Goal: Transaction & Acquisition: Subscribe to service/newsletter

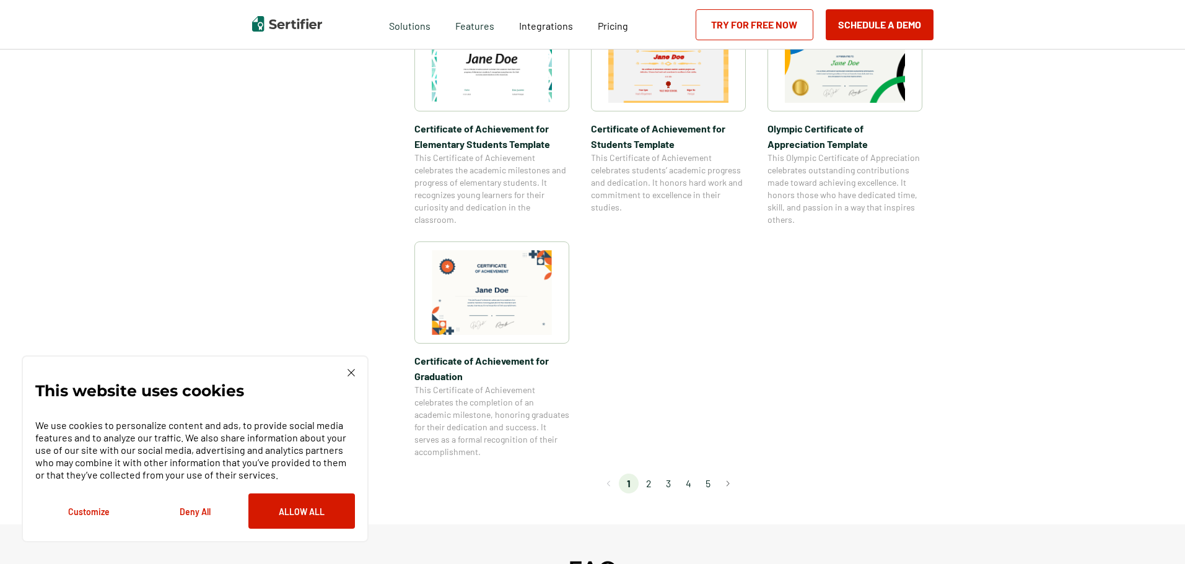
scroll to position [991, 0]
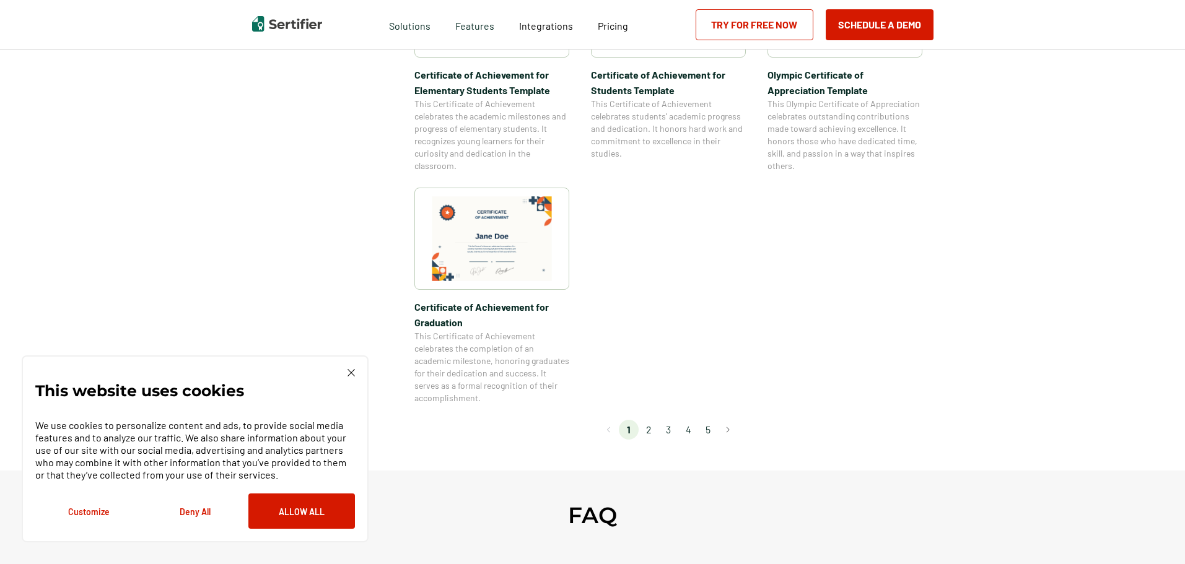
click at [647, 435] on li "2" at bounding box center [649, 430] width 20 height 20
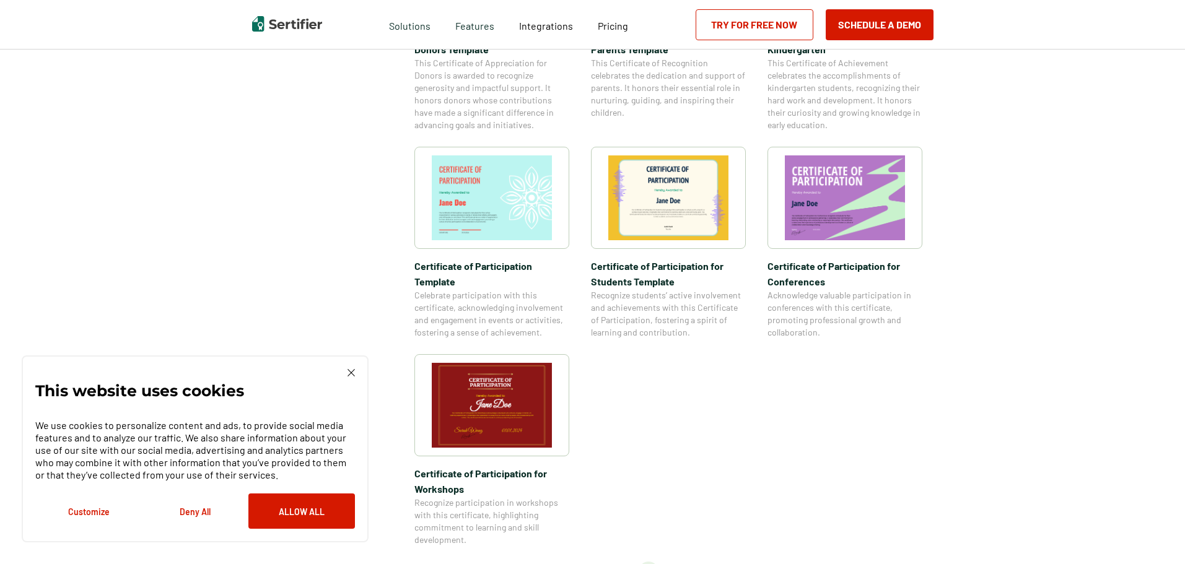
scroll to position [929, 0]
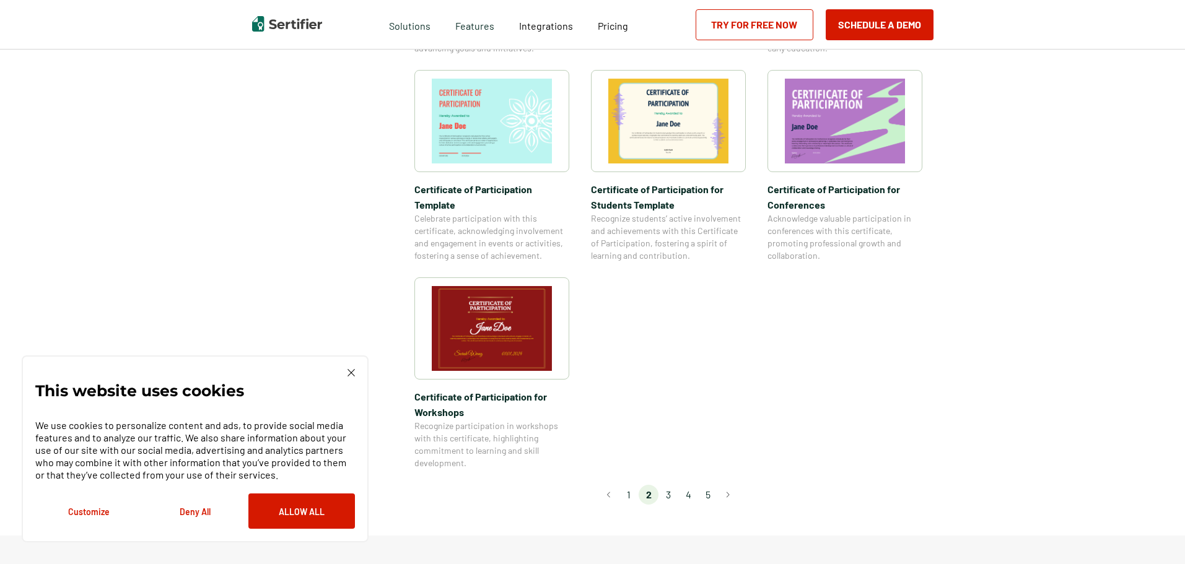
click at [671, 485] on li "3" at bounding box center [668, 495] width 20 height 20
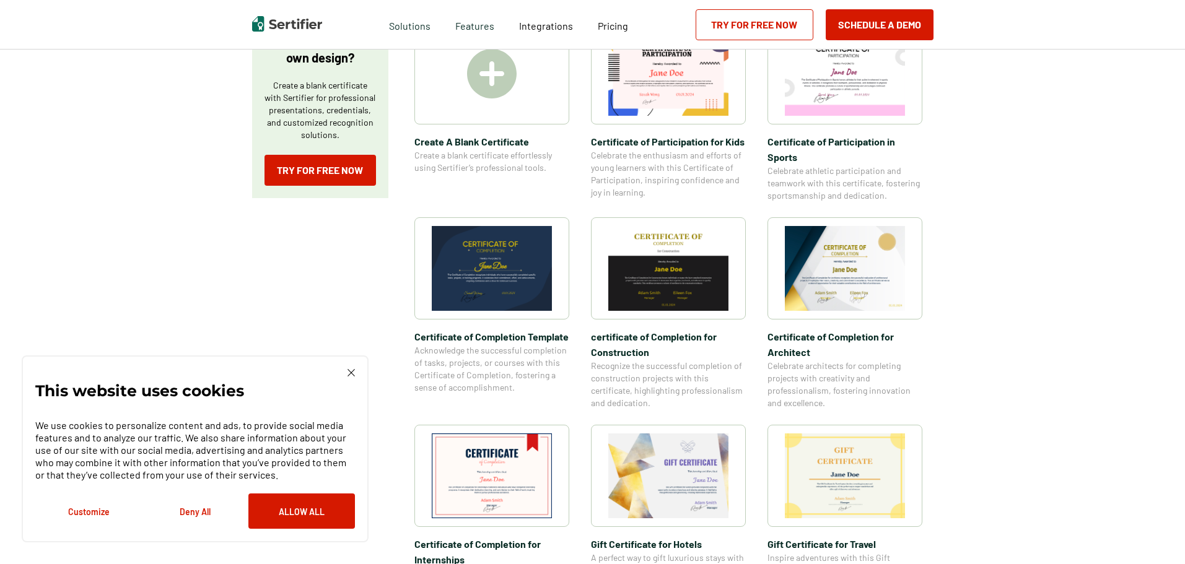
scroll to position [248, 0]
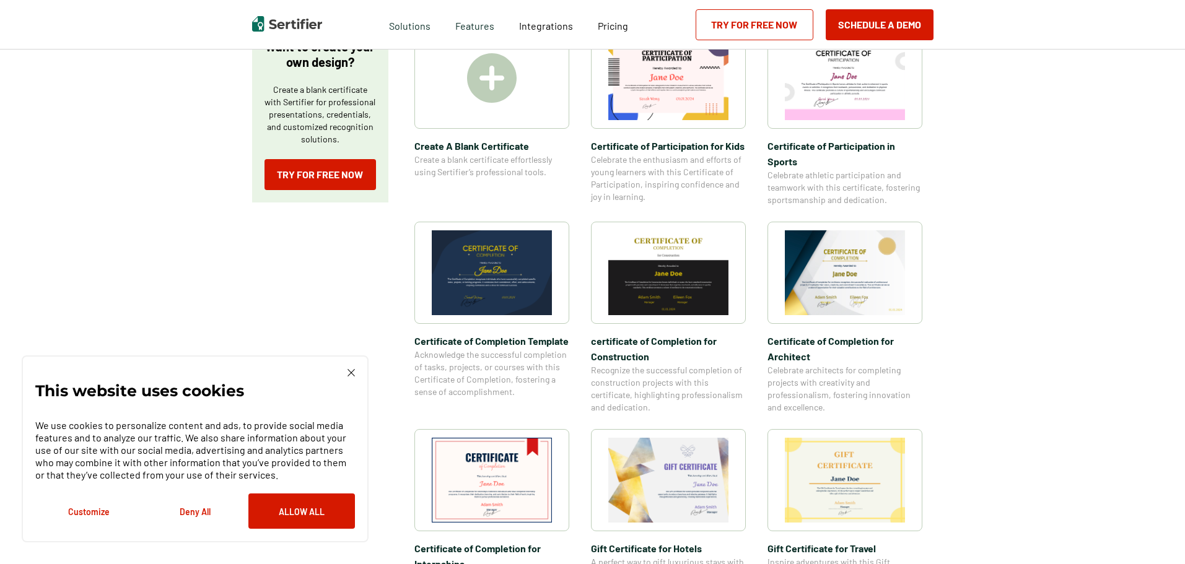
click at [850, 282] on img at bounding box center [845, 272] width 120 height 85
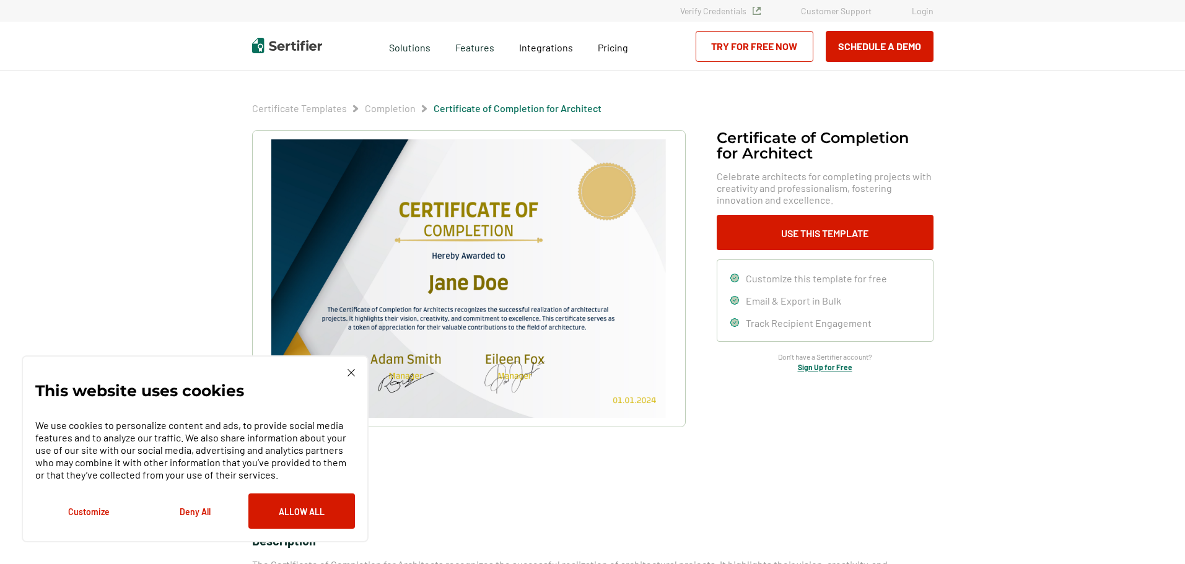
click at [510, 232] on img at bounding box center [468, 278] width 394 height 279
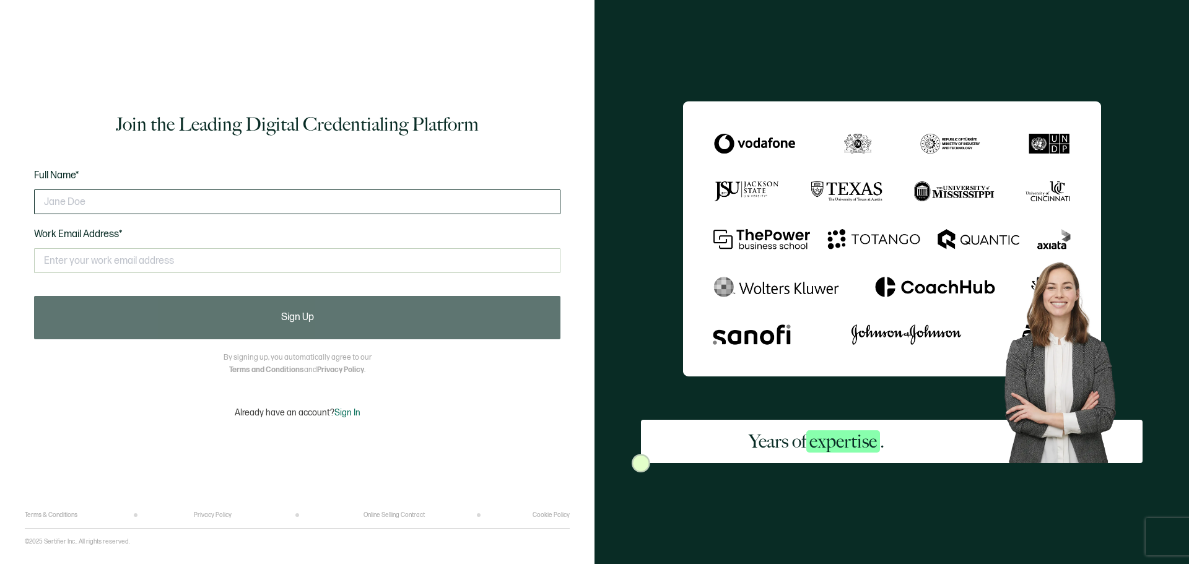
click at [195, 208] on input "text" at bounding box center [297, 202] width 527 height 25
type input "[PERSON_NAME]"
click at [174, 260] on input "text" at bounding box center [297, 260] width 527 height 25
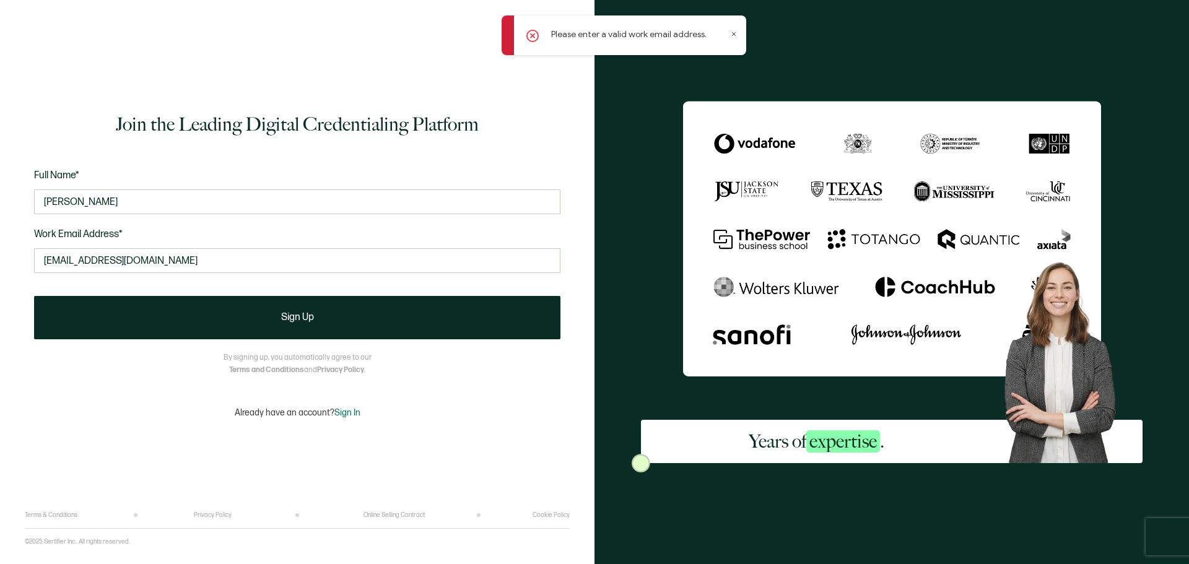
drag, startPoint x: 141, startPoint y: 261, endPoint x: 0, endPoint y: 159, distance: 174.7
click at [0, 157] on div "Join the Leading Digital Credentialing Platform Full Name* [PERSON_NAME] Work E…" at bounding box center [297, 282] width 595 height 564
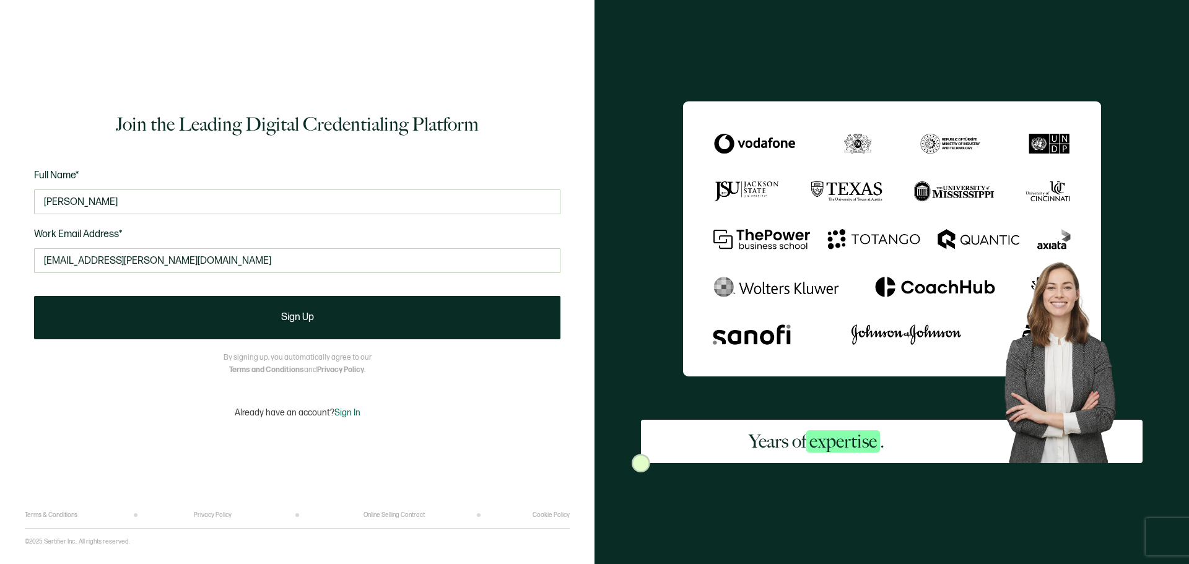
type input "[EMAIL_ADDRESS][PERSON_NAME][DOMAIN_NAME]"
